Goal: Navigation & Orientation: Understand site structure

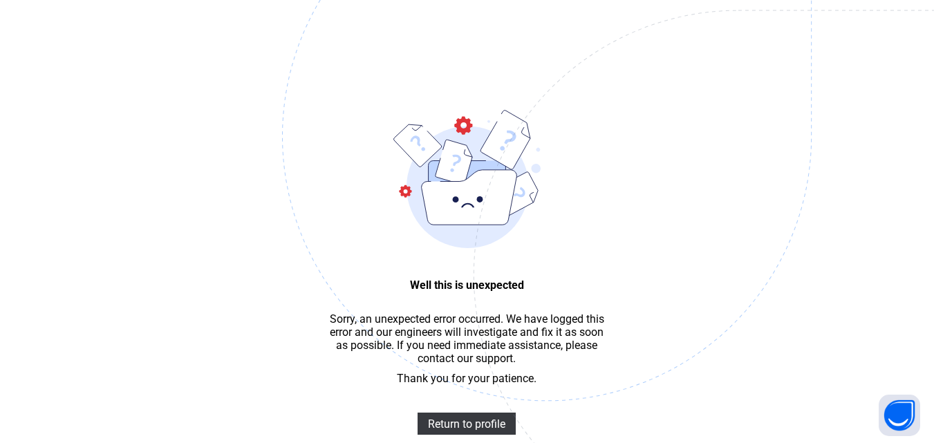
scroll to position [41, 0]
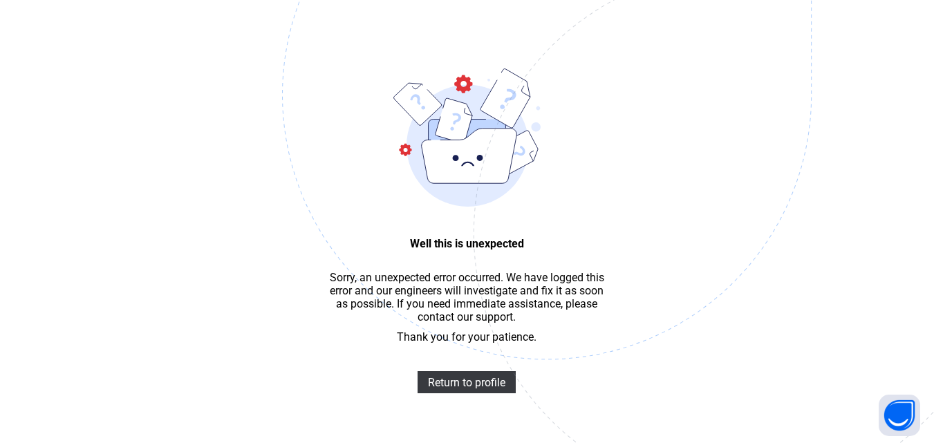
click at [437, 300] on img at bounding box center [642, 164] width 721 height 669
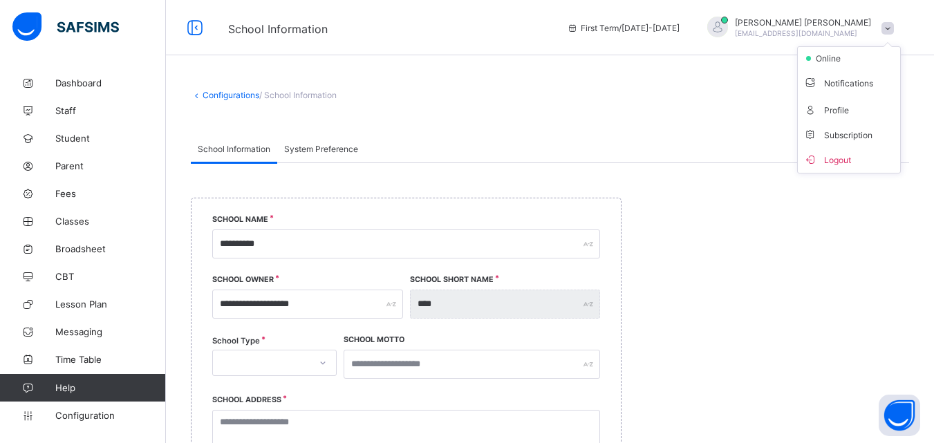
select select "**"
click at [105, 75] on link "Dashboard" at bounding box center [83, 83] width 166 height 28
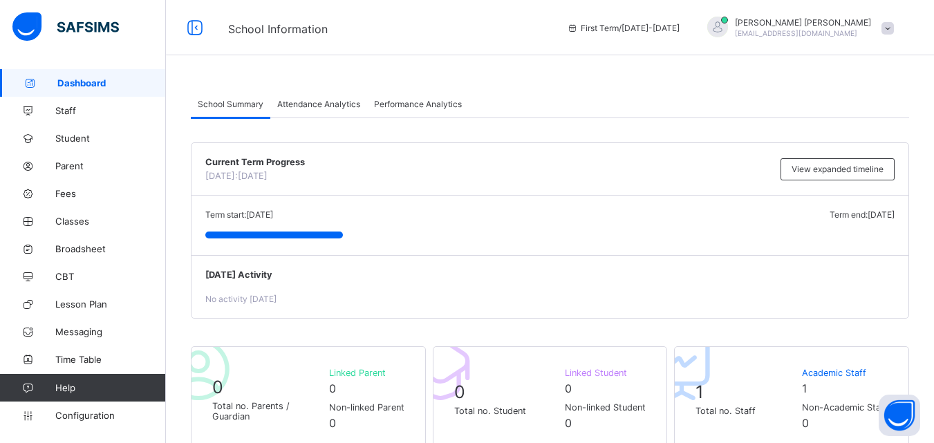
click at [245, 30] on span "School Information" at bounding box center [278, 29] width 100 height 14
click at [664, 20] on div "First Term / 2025-2026" at bounding box center [623, 27] width 127 height 55
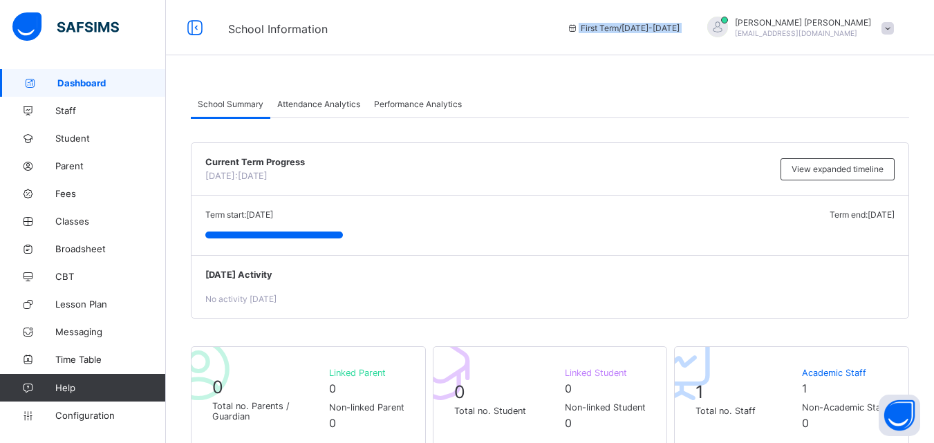
click at [664, 20] on div "First Term / 2025-2026" at bounding box center [623, 27] width 127 height 55
click at [92, 84] on span "Dashboard" at bounding box center [111, 82] width 109 height 11
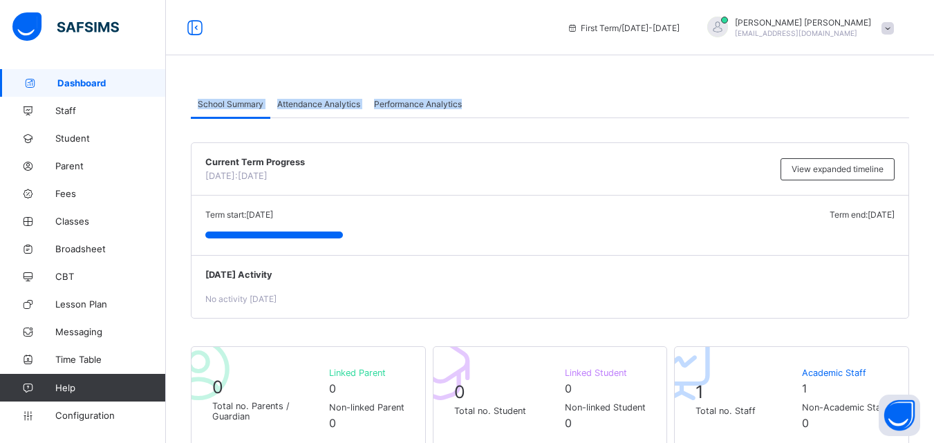
drag, startPoint x: 185, startPoint y: 100, endPoint x: 485, endPoint y: 108, distance: 300.2
copy div "School Summary Attendance Analytics Performance Analytics"
click at [570, 95] on div "School Summary Attendance Analytics Performance Analytics" at bounding box center [550, 104] width 718 height 28
click at [78, 395] on link "Help" at bounding box center [82, 388] width 165 height 28
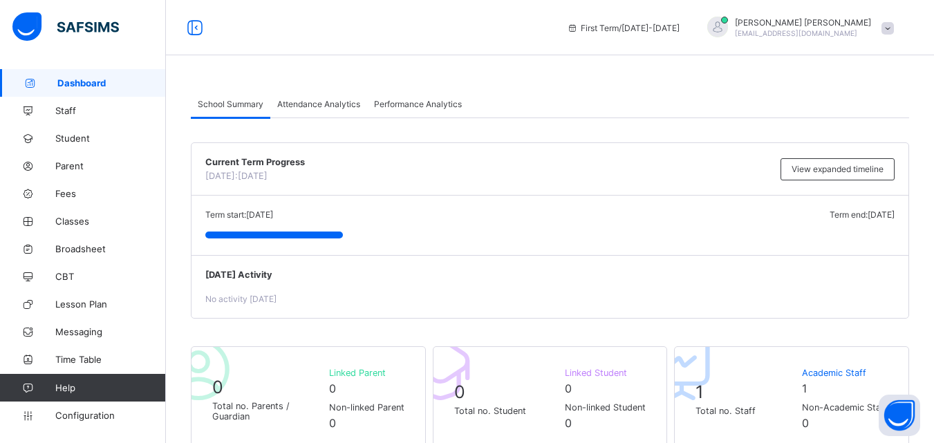
click at [308, 100] on span "Attendance Analytics" at bounding box center [318, 104] width 83 height 10
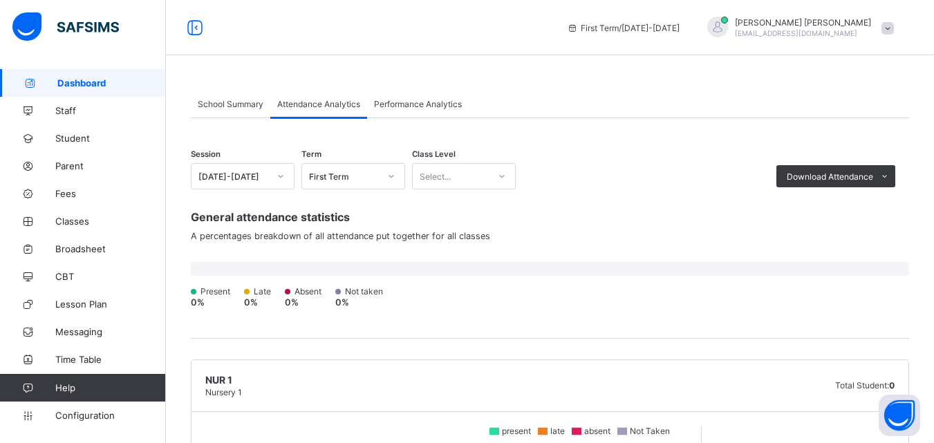
click at [439, 172] on div "Select..." at bounding box center [435, 176] width 31 height 26
click at [313, 178] on div "First Term" at bounding box center [344, 176] width 71 height 10
click at [384, 108] on span "Performance Analytics" at bounding box center [418, 104] width 88 height 10
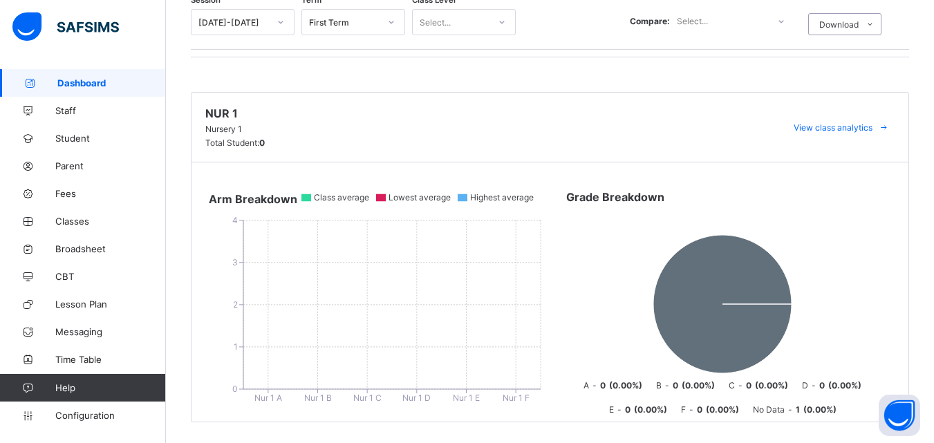
scroll to position [171, 0]
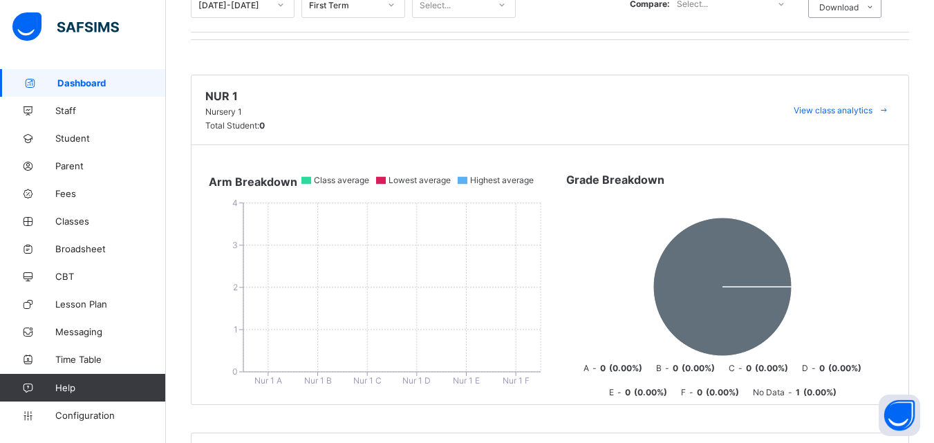
click at [306, 178] on icon at bounding box center [306, 181] width 10 height 8
click at [268, 131] on div "Nur 1 Nursery 1 Total Student: 0 View class analytics" at bounding box center [550, 110] width 717 height 70
click at [873, 113] on span "View class analytics" at bounding box center [833, 110] width 79 height 10
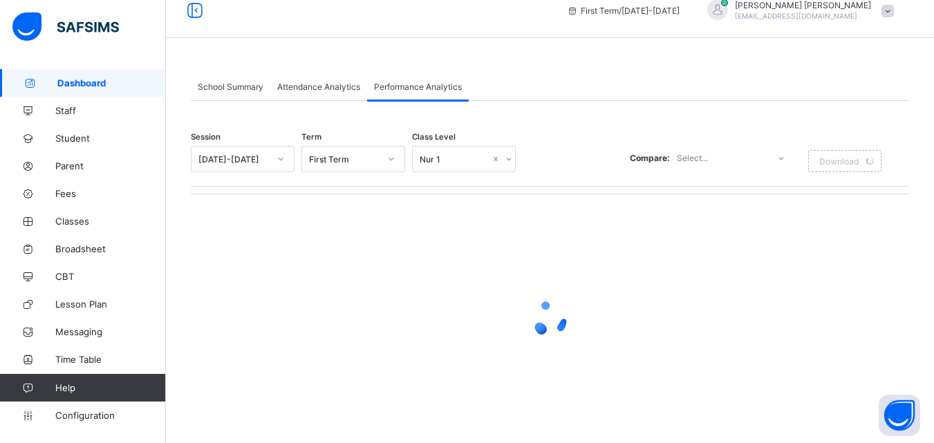
scroll to position [0, 0]
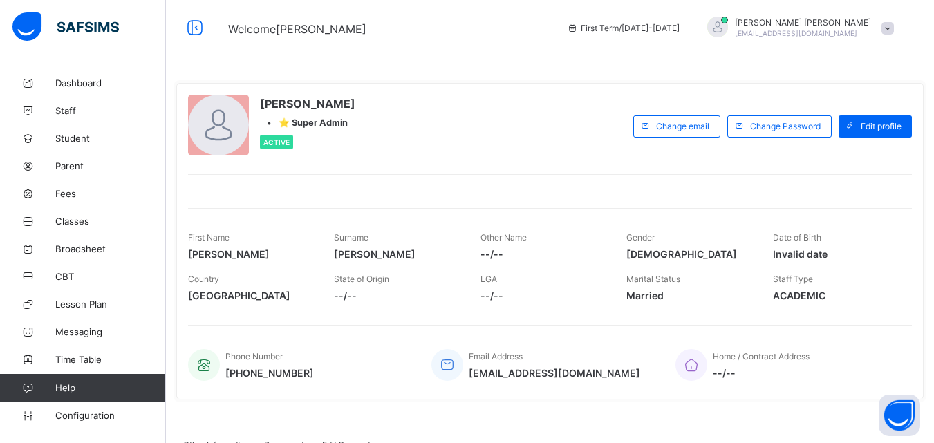
click at [547, 364] on span at bounding box center [554, 365] width 171 height 6
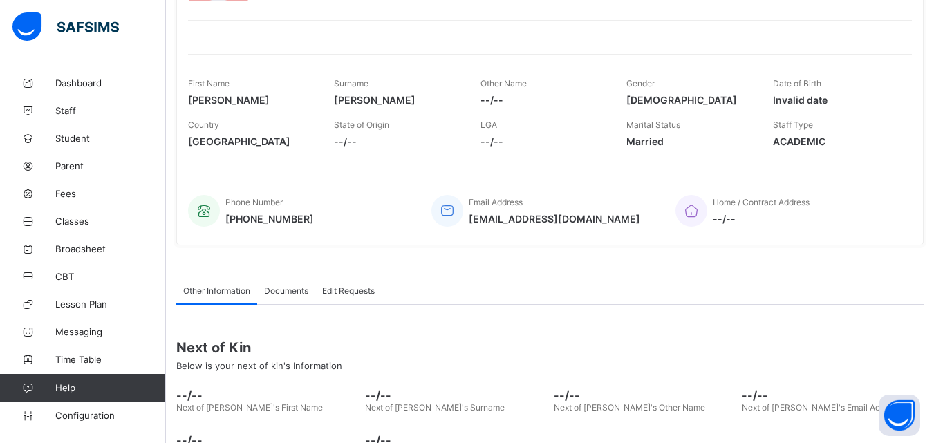
scroll to position [248, 0]
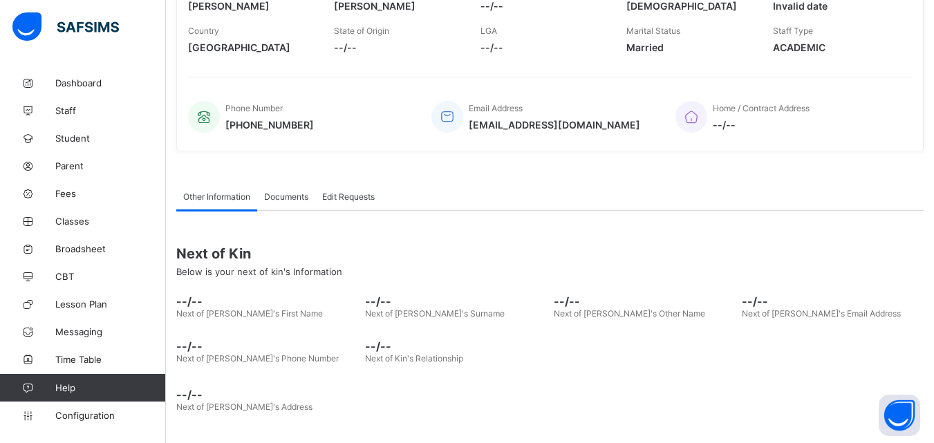
click at [284, 193] on span "Documents" at bounding box center [286, 197] width 44 height 10
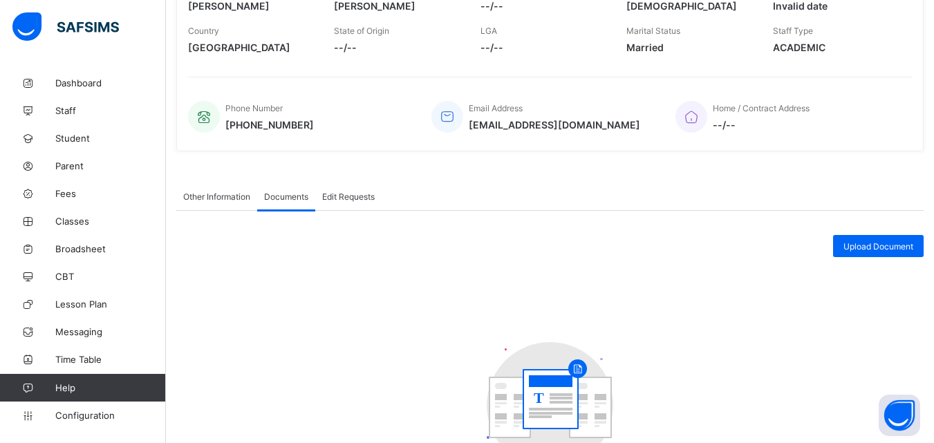
click at [362, 194] on span "Edit Requests" at bounding box center [348, 197] width 53 height 10
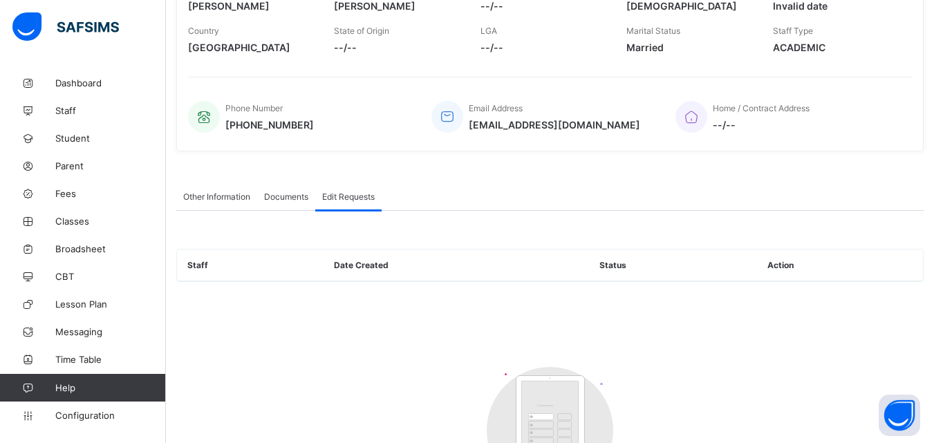
click at [298, 196] on span "Documents" at bounding box center [286, 197] width 44 height 10
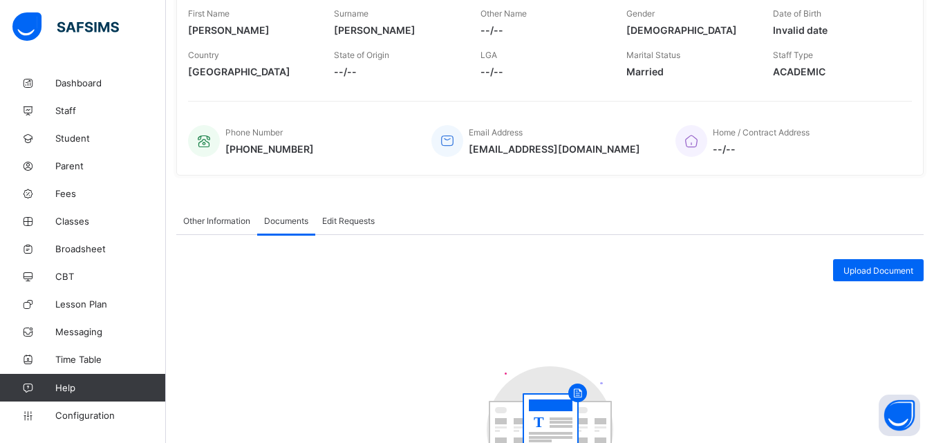
scroll to position [223, 0]
click at [189, 232] on div "Other Information" at bounding box center [216, 222] width 81 height 28
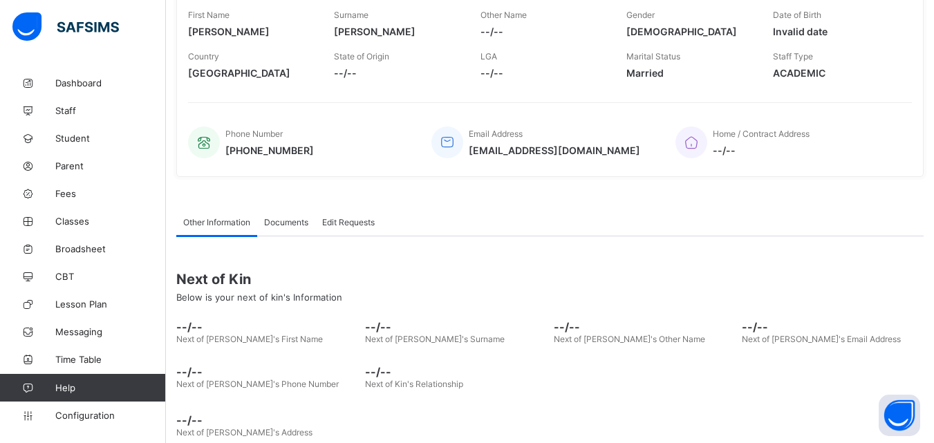
scroll to position [248, 0]
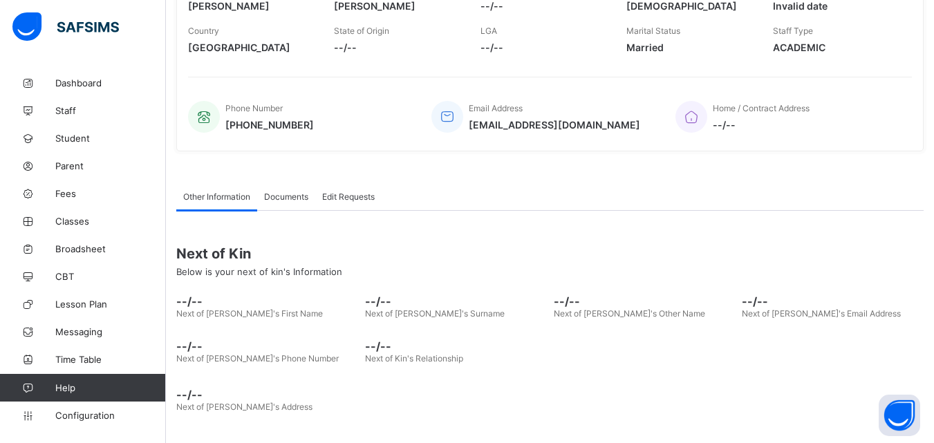
click at [195, 286] on div "Next of Kin Below is your next of kin's Information" at bounding box center [549, 261] width 747 height 53
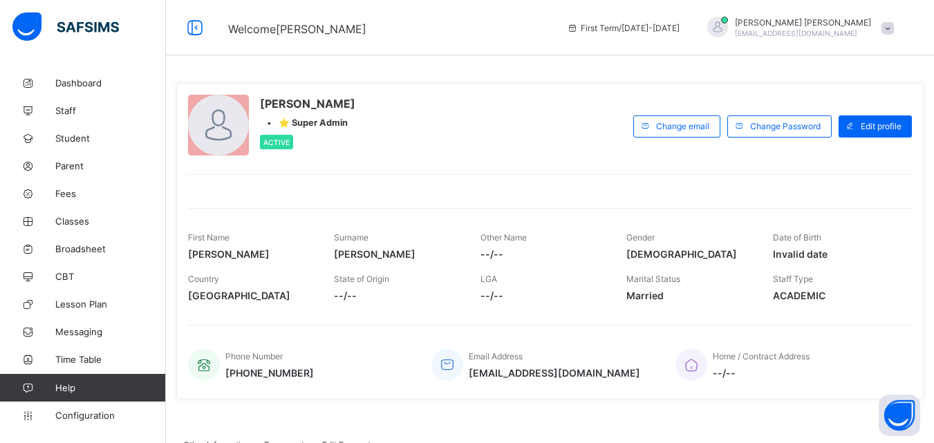
click at [279, 148] on div "Active" at bounding box center [276, 142] width 33 height 15
click at [337, 122] on span "⭐ Super Admin" at bounding box center [313, 123] width 69 height 10
click at [324, 126] on span "⭐ Super Admin" at bounding box center [313, 123] width 69 height 10
click at [894, 28] on span at bounding box center [888, 28] width 12 height 12
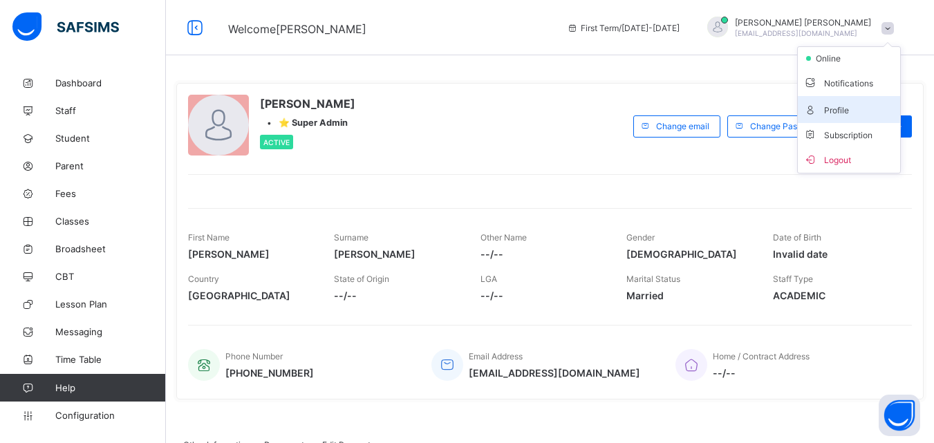
click at [840, 108] on span "Profile" at bounding box center [848, 110] width 91 height 16
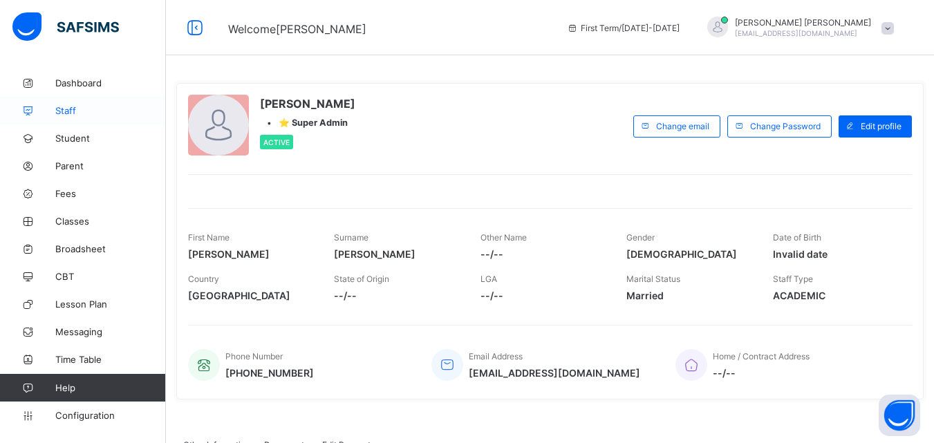
click at [73, 113] on span "Staff" at bounding box center [110, 110] width 111 height 11
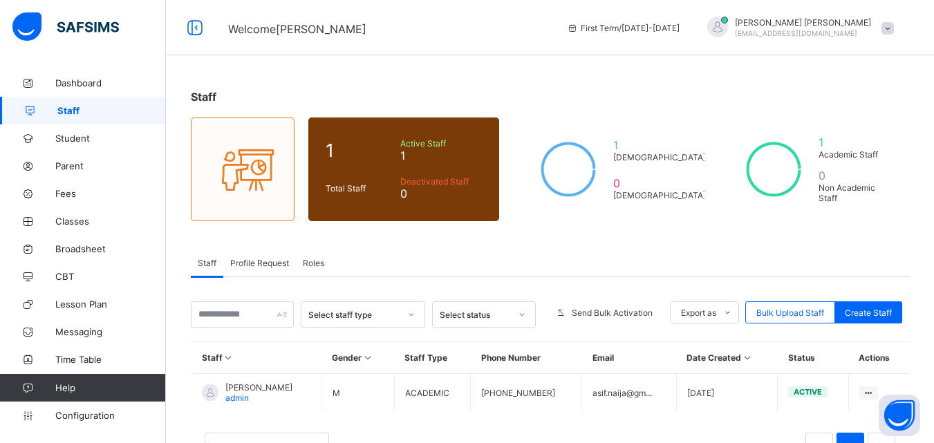
scroll to position [52, 0]
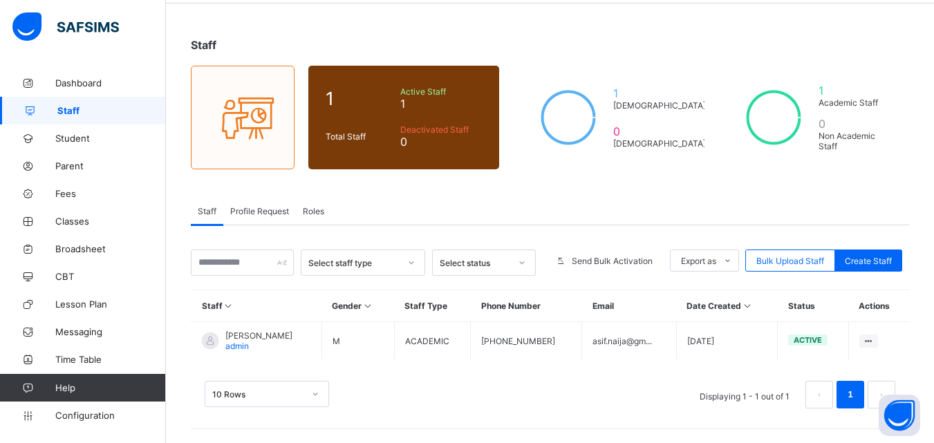
click at [227, 306] on icon at bounding box center [229, 306] width 12 height 10
click at [227, 308] on icon at bounding box center [229, 306] width 12 height 10
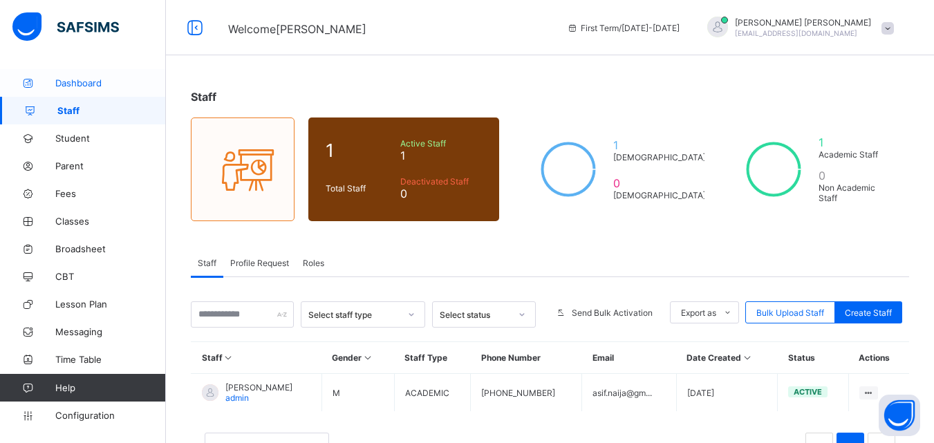
click at [74, 84] on span "Dashboard" at bounding box center [110, 82] width 111 height 11
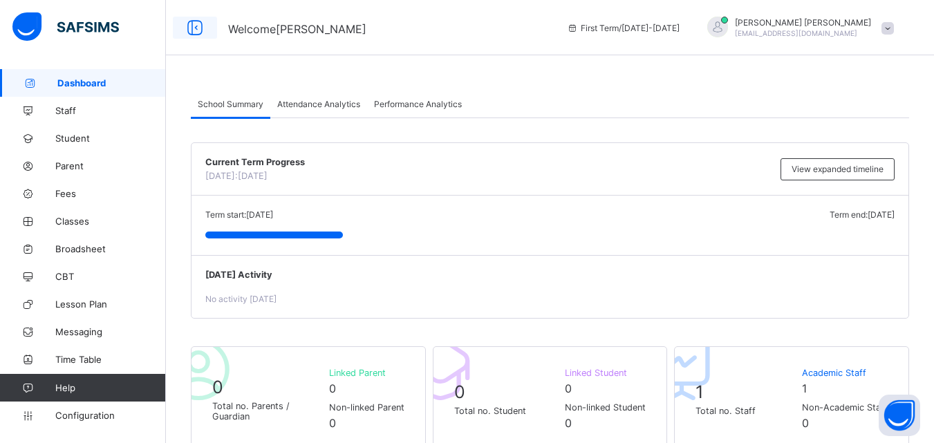
click at [179, 30] on div at bounding box center [195, 28] width 44 height 22
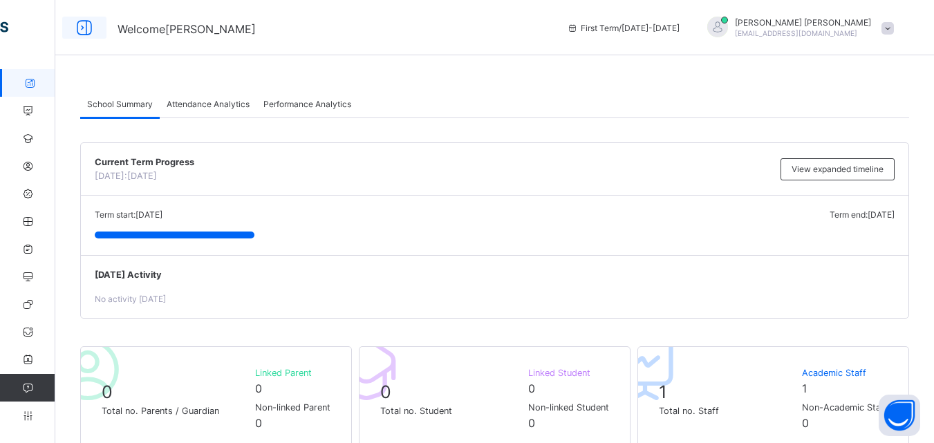
click at [74, 30] on icon at bounding box center [85, 28] width 24 height 20
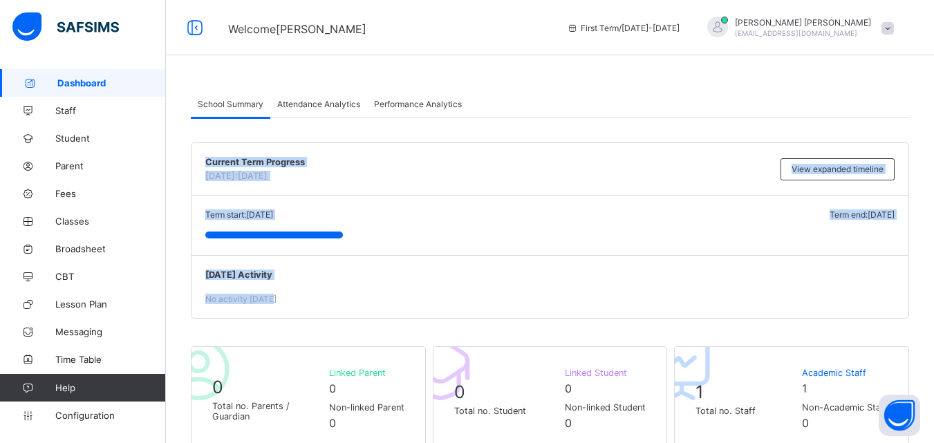
drag, startPoint x: 206, startPoint y: 159, endPoint x: 901, endPoint y: 295, distance: 707.9
click at [901, 295] on div "Current Term Progress Today: 6th September, 2025 View expanded timeline Term st…" at bounding box center [550, 230] width 718 height 176
click at [576, 260] on div "[DATE] Activity No activity [DATE]" at bounding box center [550, 286] width 717 height 63
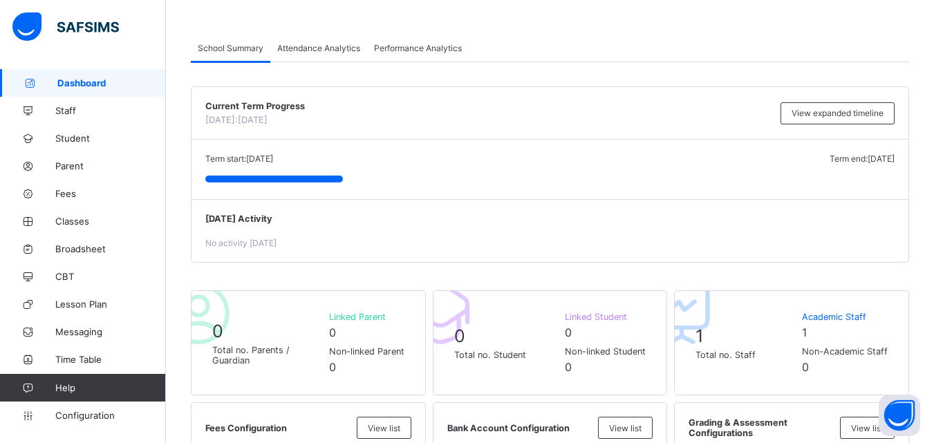
scroll to position [55, 0]
click at [207, 101] on div "Current Term Progress Today: 6th September, 2025 View expanded timeline" at bounding box center [550, 114] width 717 height 53
drag, startPoint x: 207, startPoint y: 109, endPoint x: 349, endPoint y: 108, distance: 142.4
click at [349, 108] on span "Current Term Progress" at bounding box center [489, 107] width 568 height 10
click at [317, 96] on div "Current Term Progress Today: 6th September, 2025 View expanded timeline" at bounding box center [550, 114] width 717 height 53
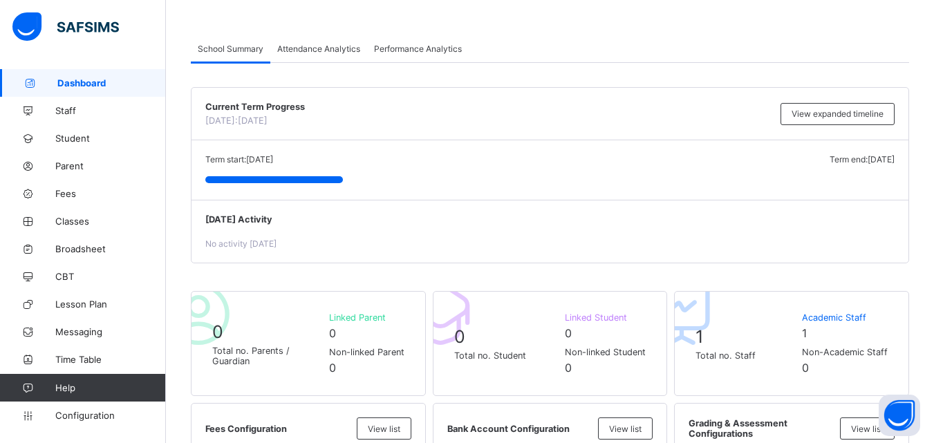
click at [208, 106] on div "Current Term Progress Today: 6th September, 2025 View expanded timeline" at bounding box center [550, 114] width 717 height 53
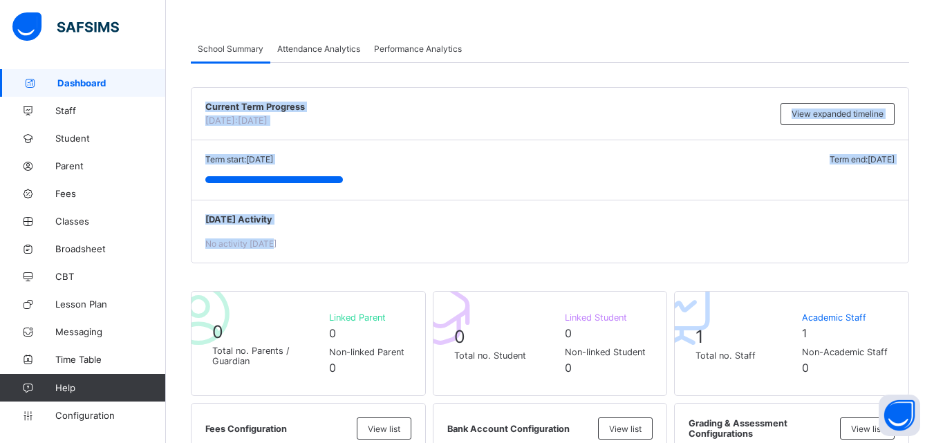
drag, startPoint x: 208, startPoint y: 109, endPoint x: 926, endPoint y: 261, distance: 734.4
copy div "Current Term Progress Today: 6th September, 2025 View expanded timeline Term st…"
click at [306, 209] on div "[DATE] Activity No activity [DATE]" at bounding box center [550, 231] width 717 height 63
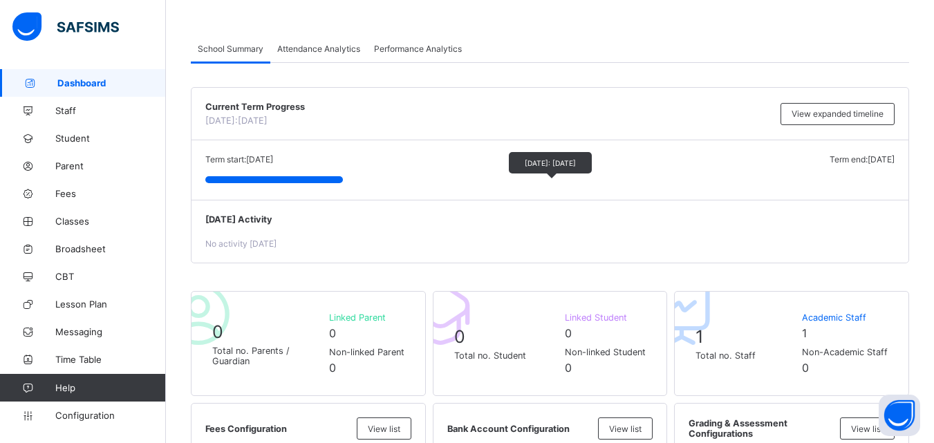
scroll to position [6, 0]
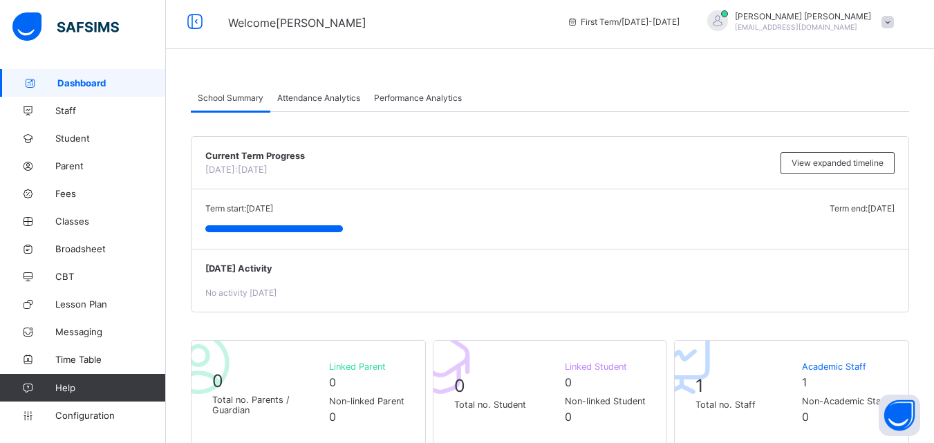
click at [220, 271] on span "[DATE] Activity" at bounding box center [549, 268] width 689 height 10
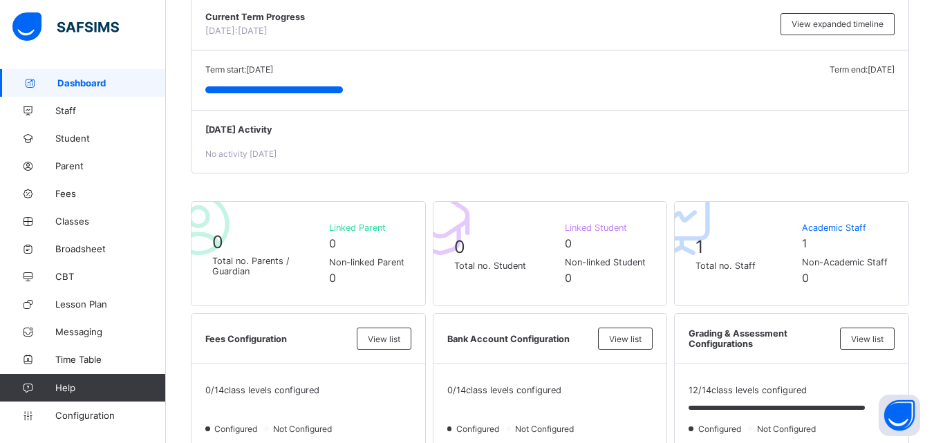
scroll to position [86, 0]
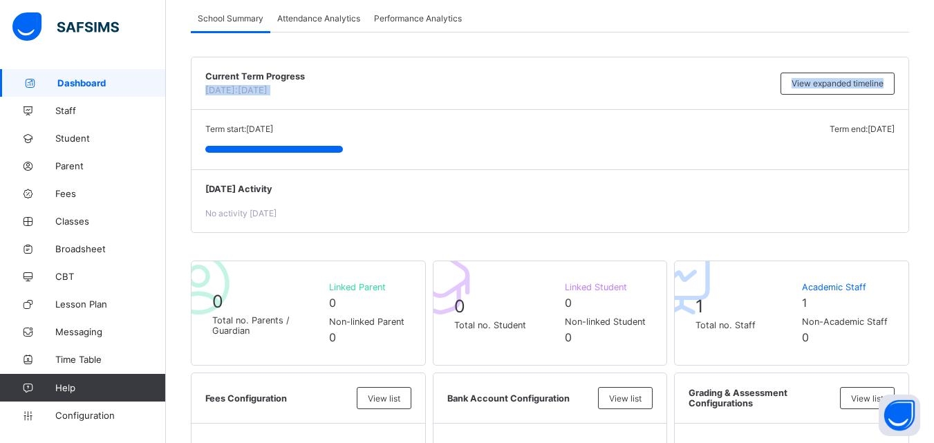
drag, startPoint x: 776, startPoint y: 84, endPoint x: 906, endPoint y: 80, distance: 130.0
click at [906, 80] on div "Current Term Progress Today: 6th September, 2025 View expanded timeline" at bounding box center [550, 83] width 717 height 53
copy div "Today: 6th September, 2025 View expanded timeline"
click at [895, 82] on div "View expanded timeline" at bounding box center [838, 84] width 114 height 22
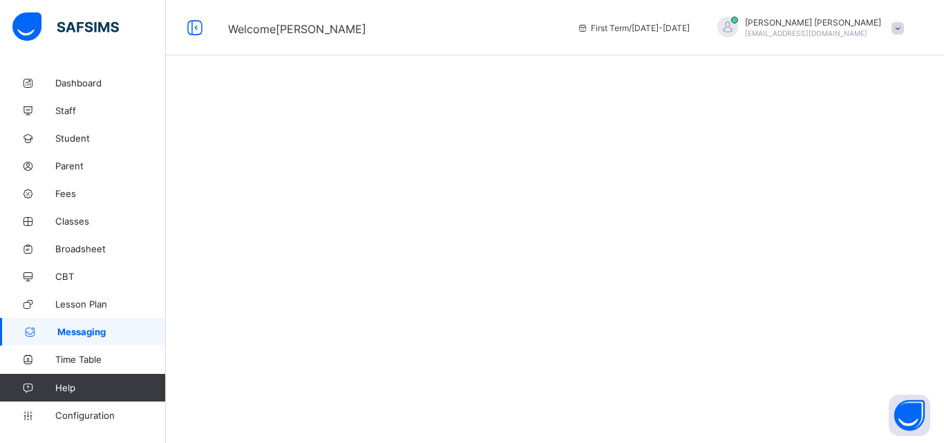
click at [907, 139] on div at bounding box center [555, 221] width 779 height 443
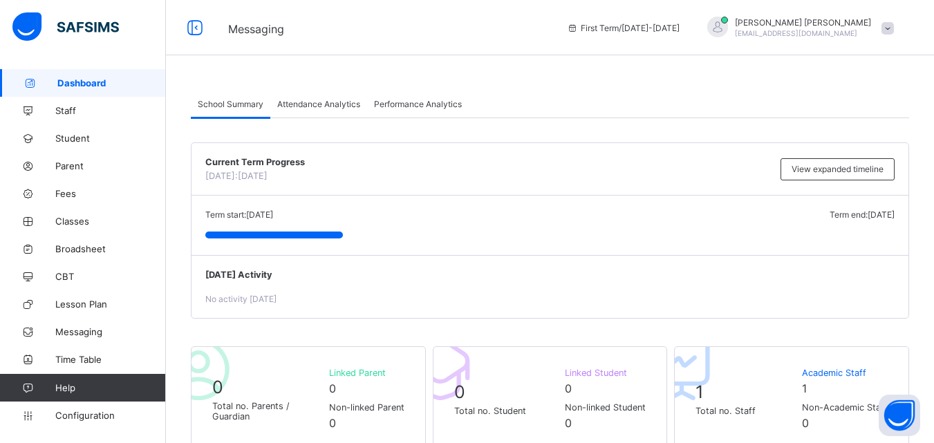
drag, startPoint x: 205, startPoint y: 272, endPoint x: 281, endPoint y: 302, distance: 82.3
click at [281, 302] on div "[DATE] Activity No activity [DATE]" at bounding box center [550, 286] width 717 height 63
copy div "[DATE] Activity No activity [DATE]"
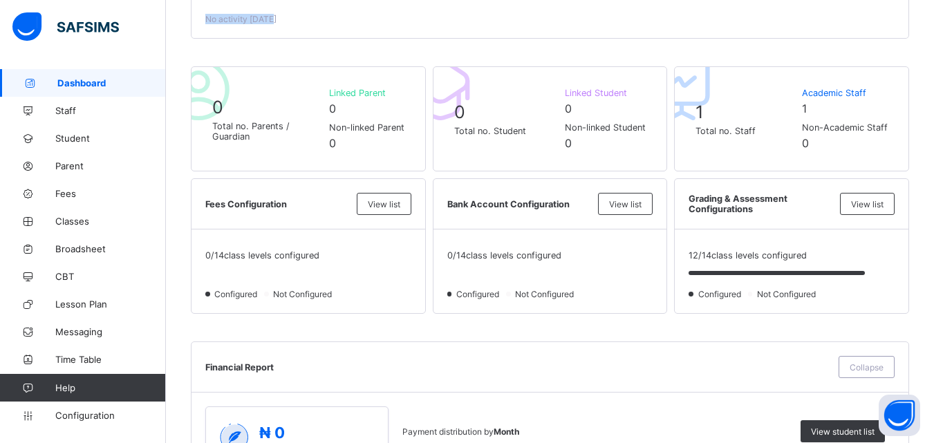
scroll to position [249, 0]
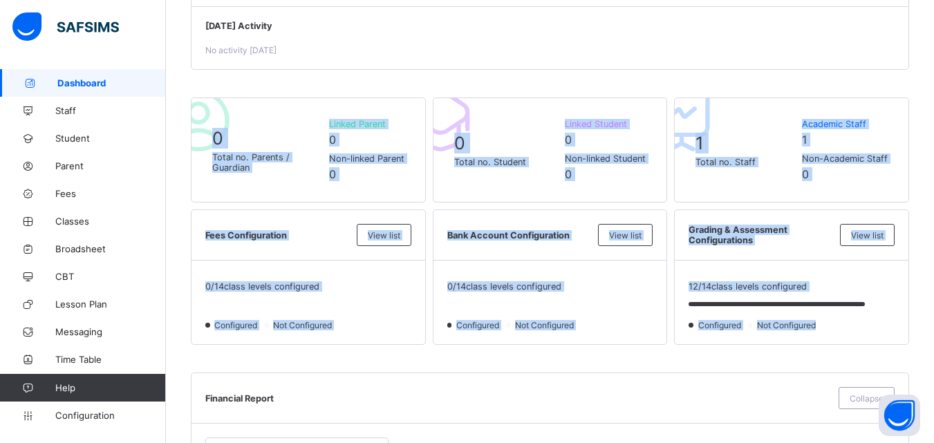
drag, startPoint x: 215, startPoint y: 135, endPoint x: 886, endPoint y: 328, distance: 698.0
click at [886, 328] on div "0 Total no. Parents / Guardian Linked Parent [DEMOGRAPHIC_DATA] Non-linked Pare…" at bounding box center [550, 221] width 718 height 248
copy div "4 Lorem ip. Dolorsi / Ametcons Adipis Elitse 6 Doe-tempor Incidi 8 9 Utlab et. …"
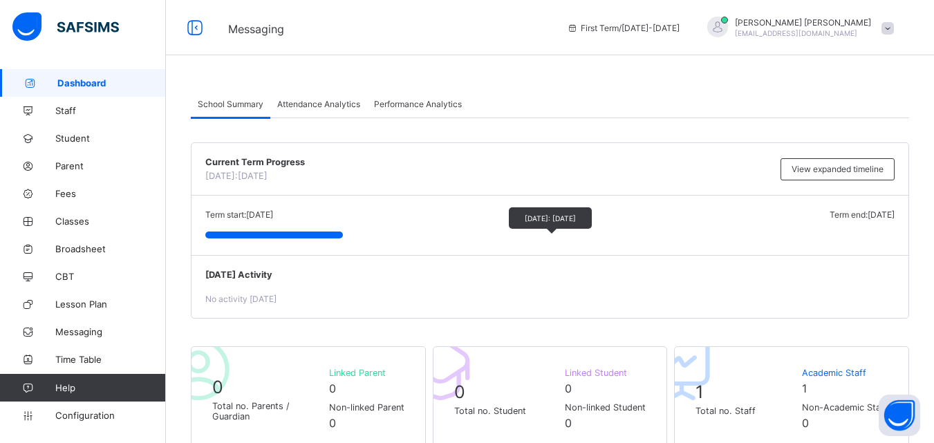
click at [466, 237] on div at bounding box center [549, 235] width 689 height 7
click at [355, 375] on span "Linked Parent" at bounding box center [366, 373] width 75 height 10
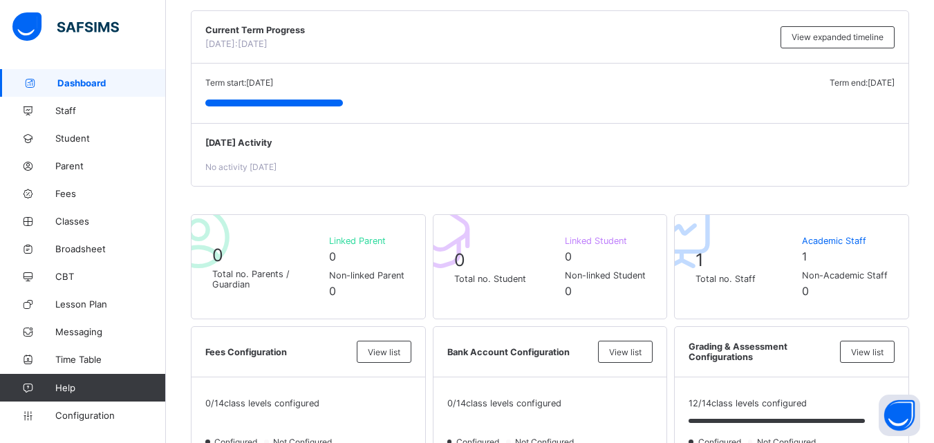
scroll to position [135, 0]
